Goal: Information Seeking & Learning: Learn about a topic

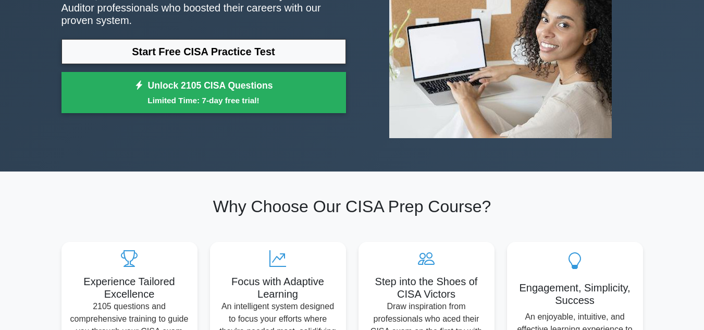
scroll to position [104, 0]
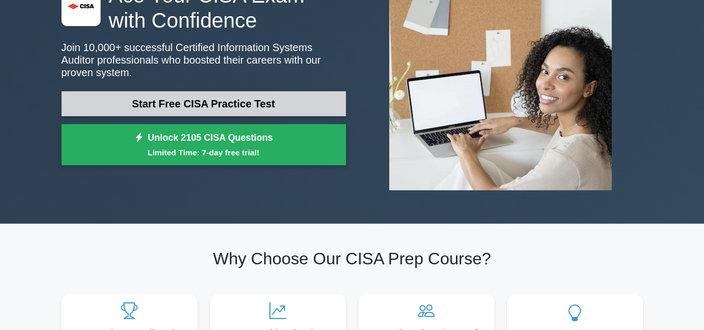
click at [238, 91] on link "Start Free CISA Practice Test" at bounding box center [203, 103] width 284 height 25
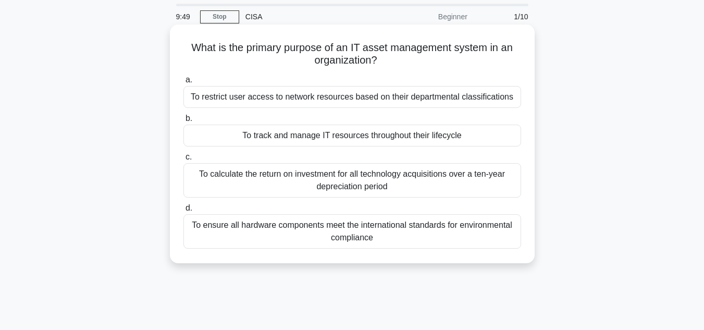
scroll to position [52, 0]
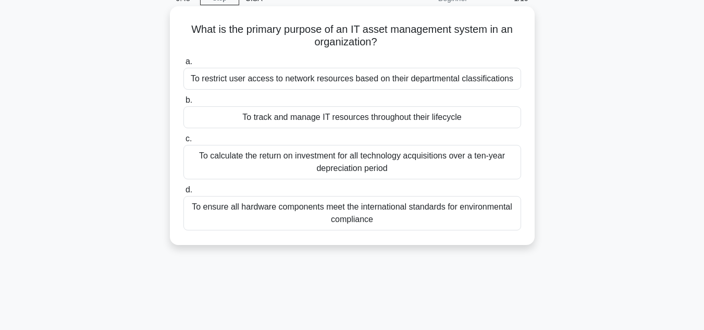
drag, startPoint x: 328, startPoint y: 102, endPoint x: 317, endPoint y: 100, distance: 10.5
click at [317, 100] on label "b. To track and manage IT resources throughout their lifecycle" at bounding box center [351, 111] width 337 height 34
click at [183, 100] on input "b. To track and manage IT resources throughout their lifecycle" at bounding box center [183, 100] width 0 height 7
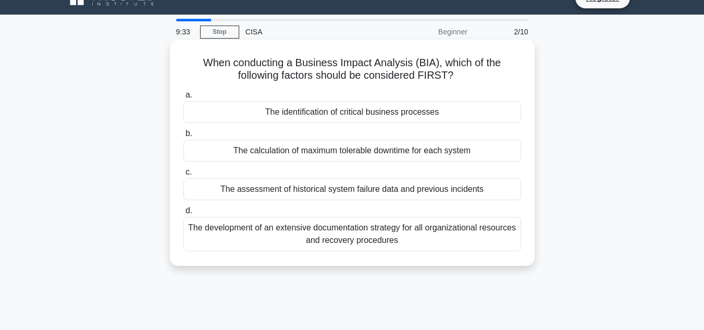
scroll to position [0, 0]
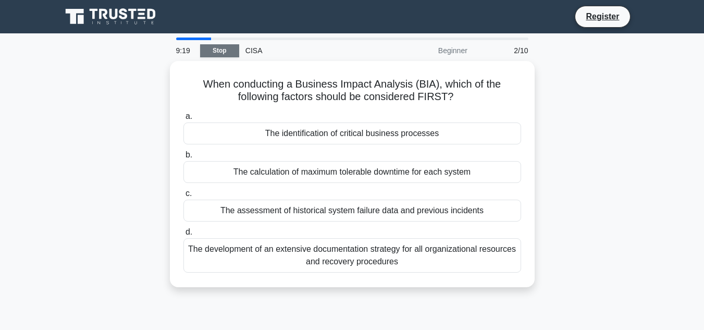
click at [218, 48] on link "Stop" at bounding box center [219, 50] width 39 height 13
